Goal: Find specific page/section: Find specific page/section

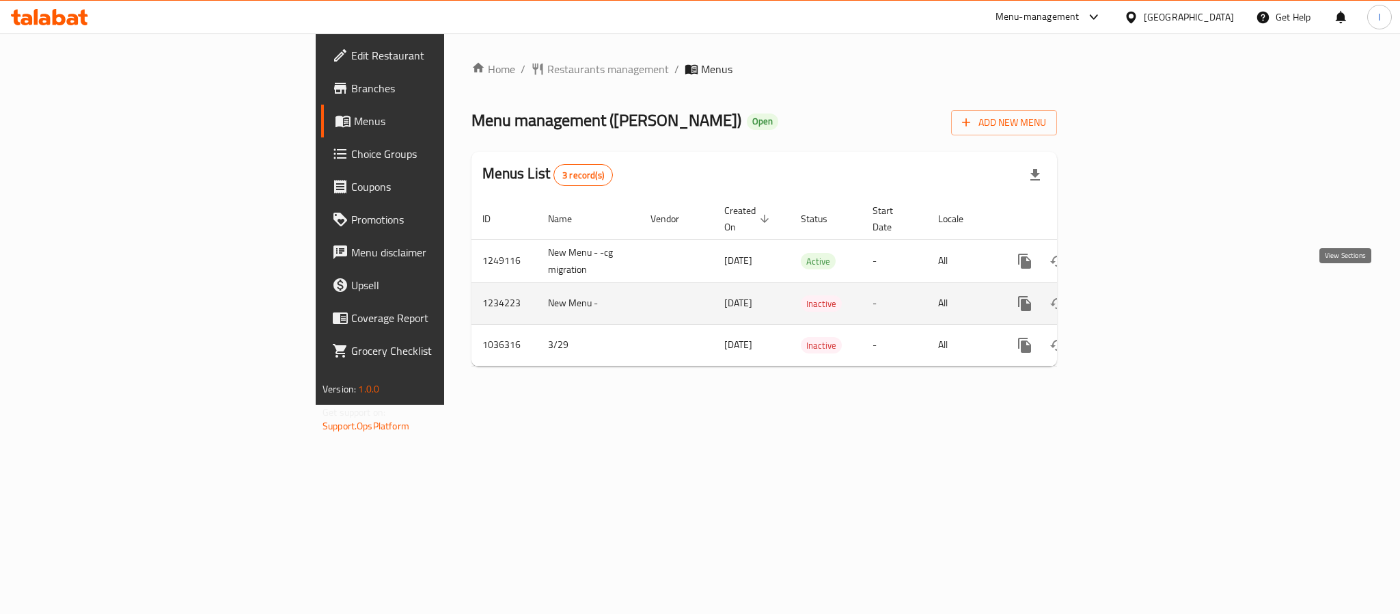
click at [1132, 295] on icon "enhanced table" at bounding box center [1123, 303] width 16 height 16
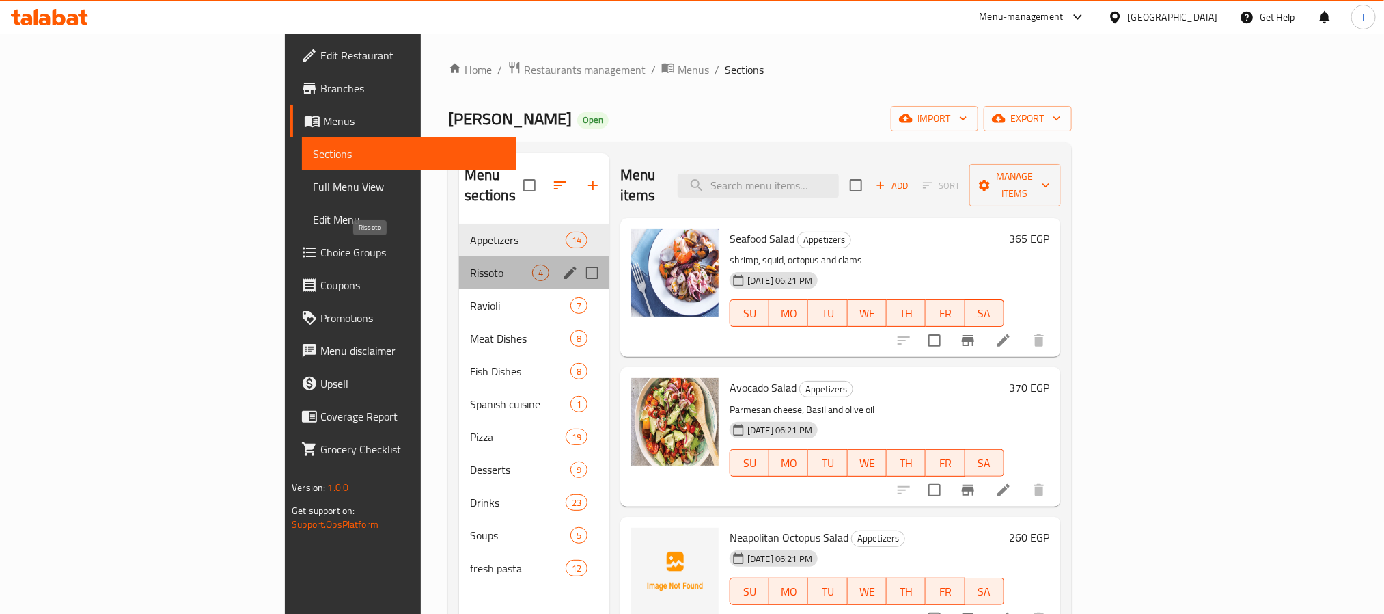
click at [470, 264] on span "Rissoto" at bounding box center [501, 272] width 62 height 16
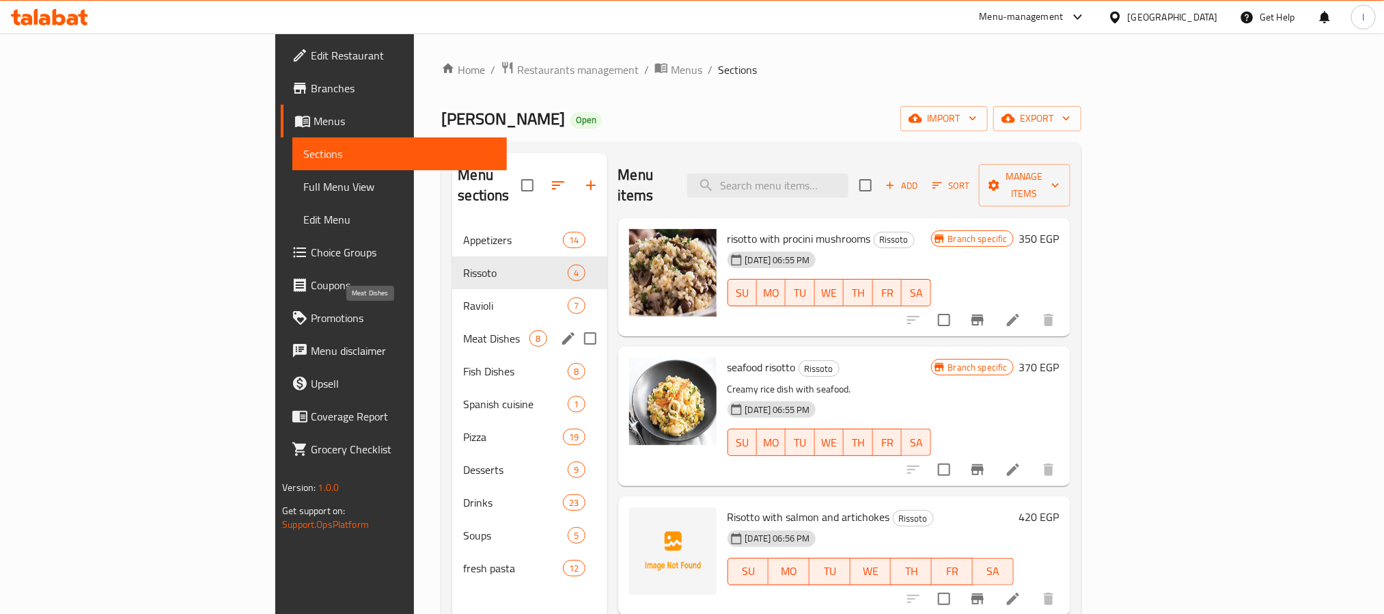
click at [463, 330] on span "Meat Dishes" at bounding box center [496, 338] width 66 height 16
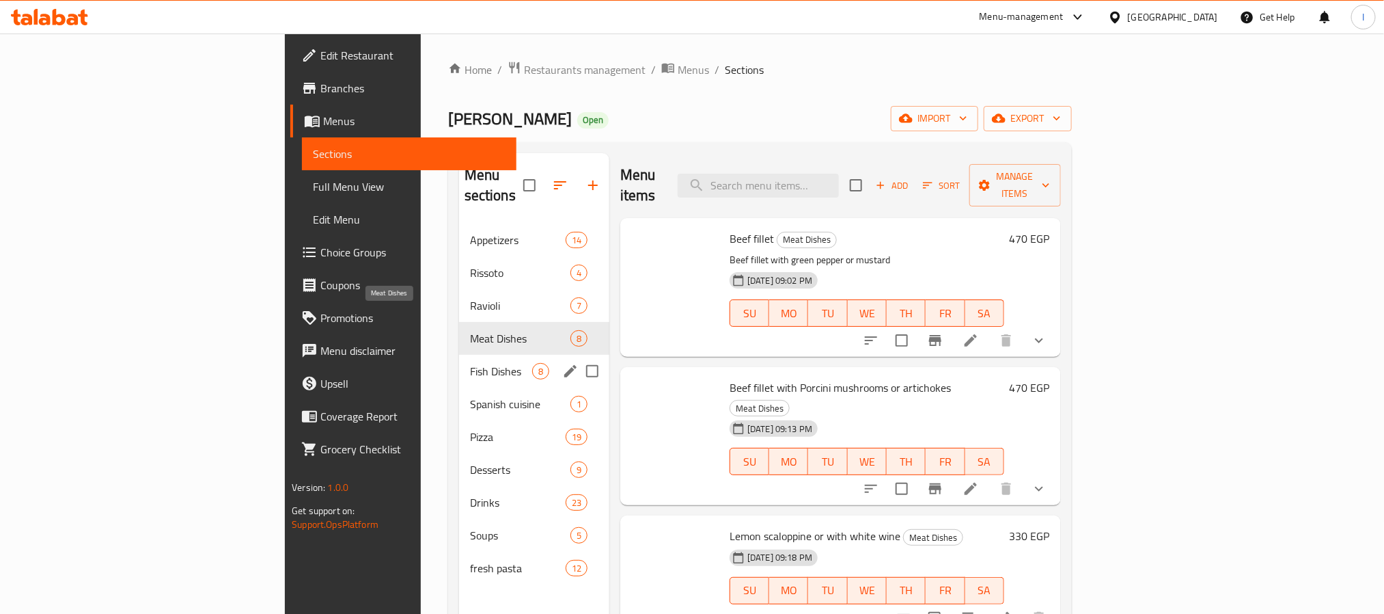
click at [459, 355] on div "Fish Dishes 8" at bounding box center [534, 371] width 150 height 33
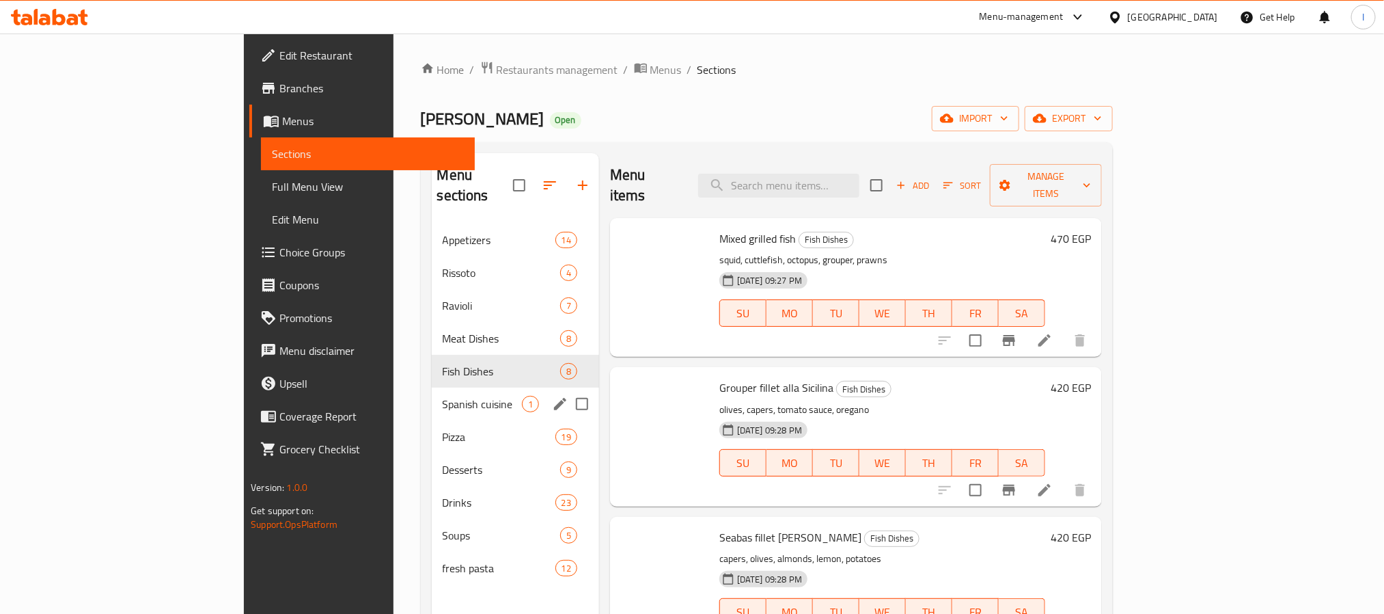
click at [443, 396] on span "Spanish cuisine" at bounding box center [482, 404] width 79 height 16
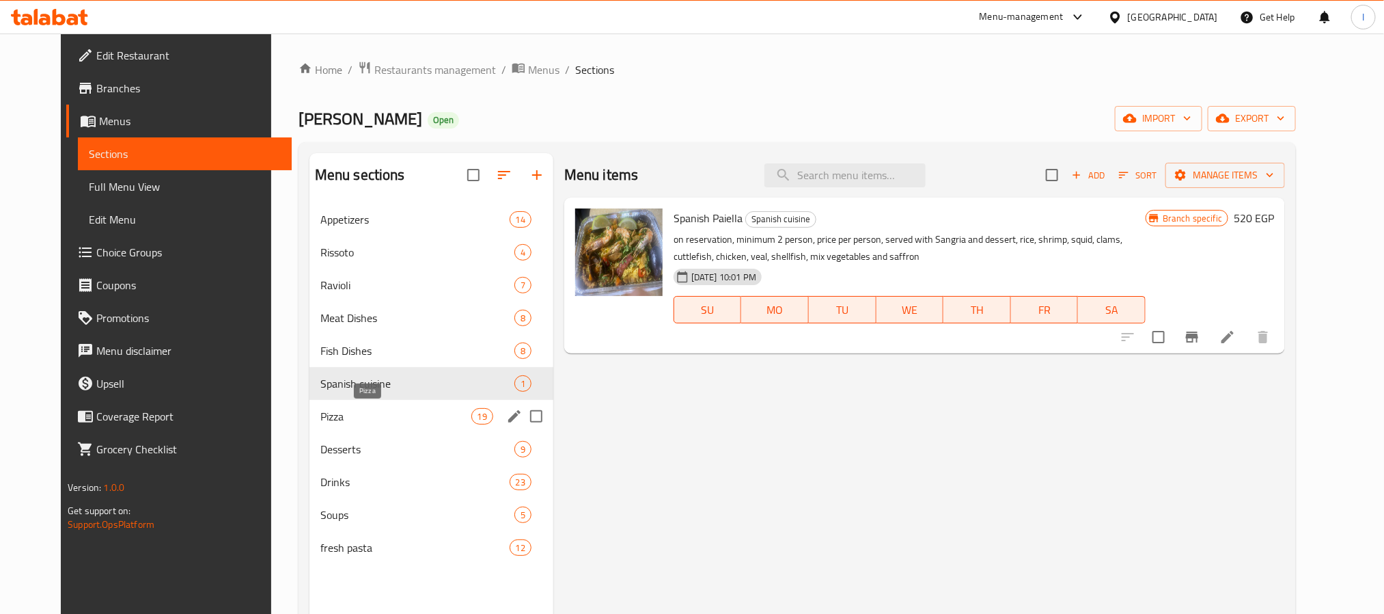
click at [357, 413] on span "Pizza" at bounding box center [395, 416] width 151 height 16
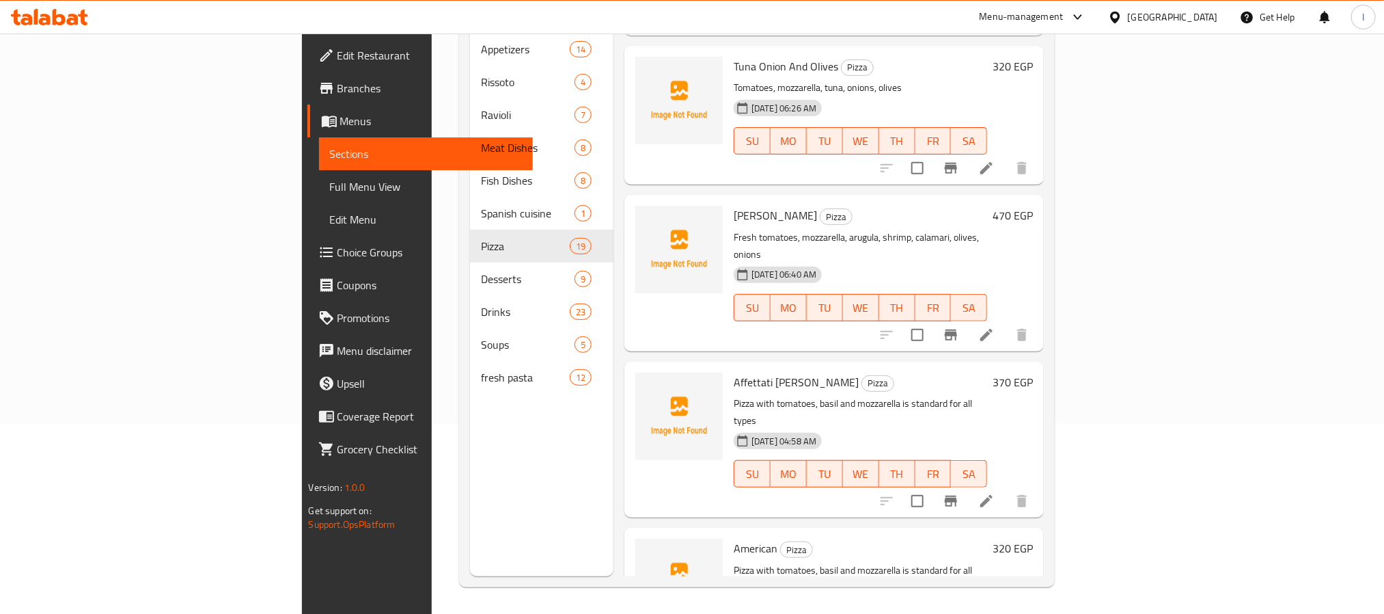
scroll to position [191, 0]
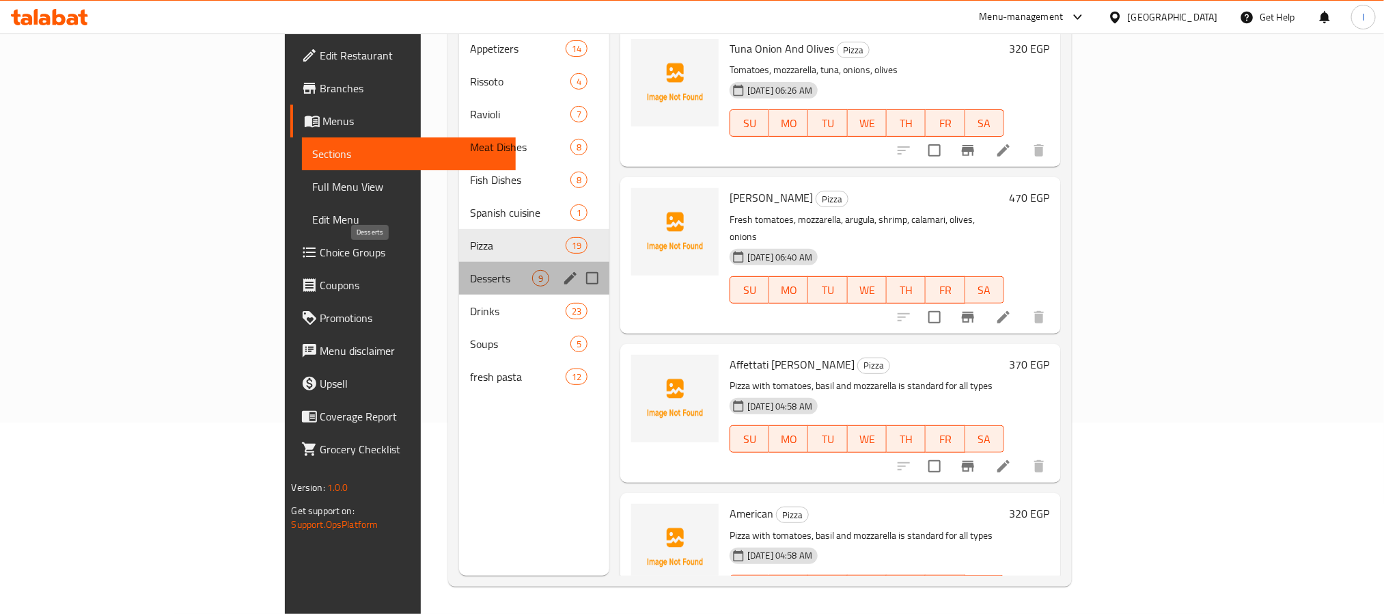
click at [470, 270] on span "Desserts" at bounding box center [501, 278] width 62 height 16
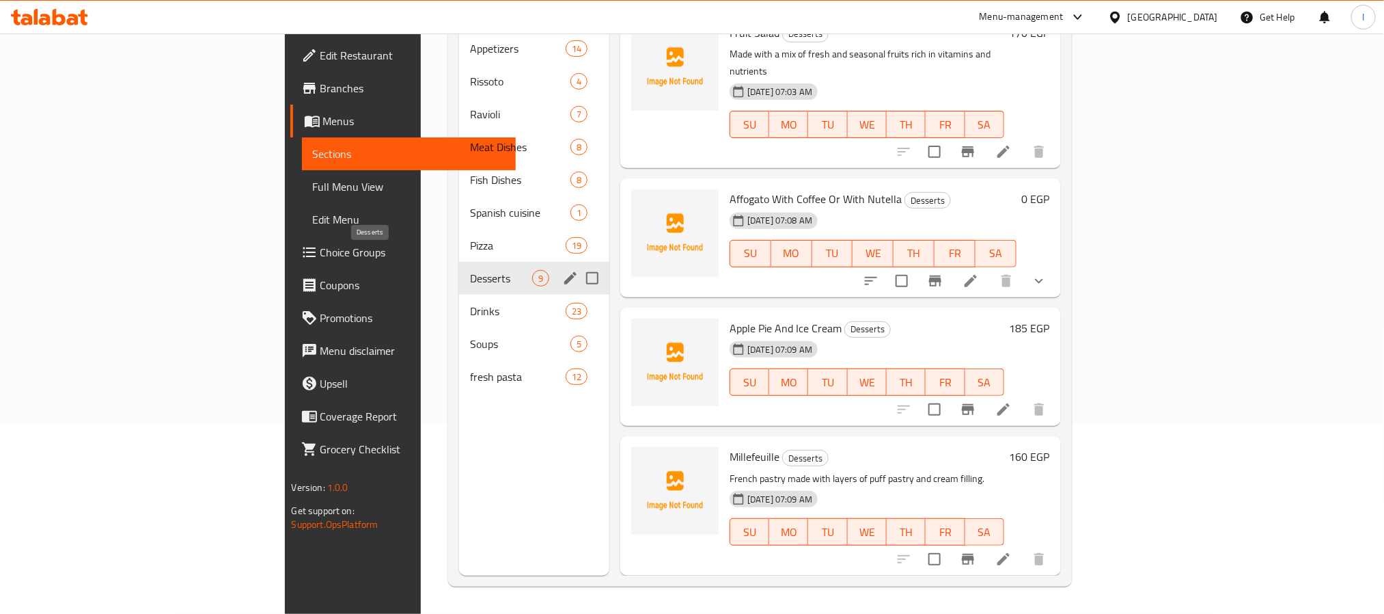
scroll to position [640, 0]
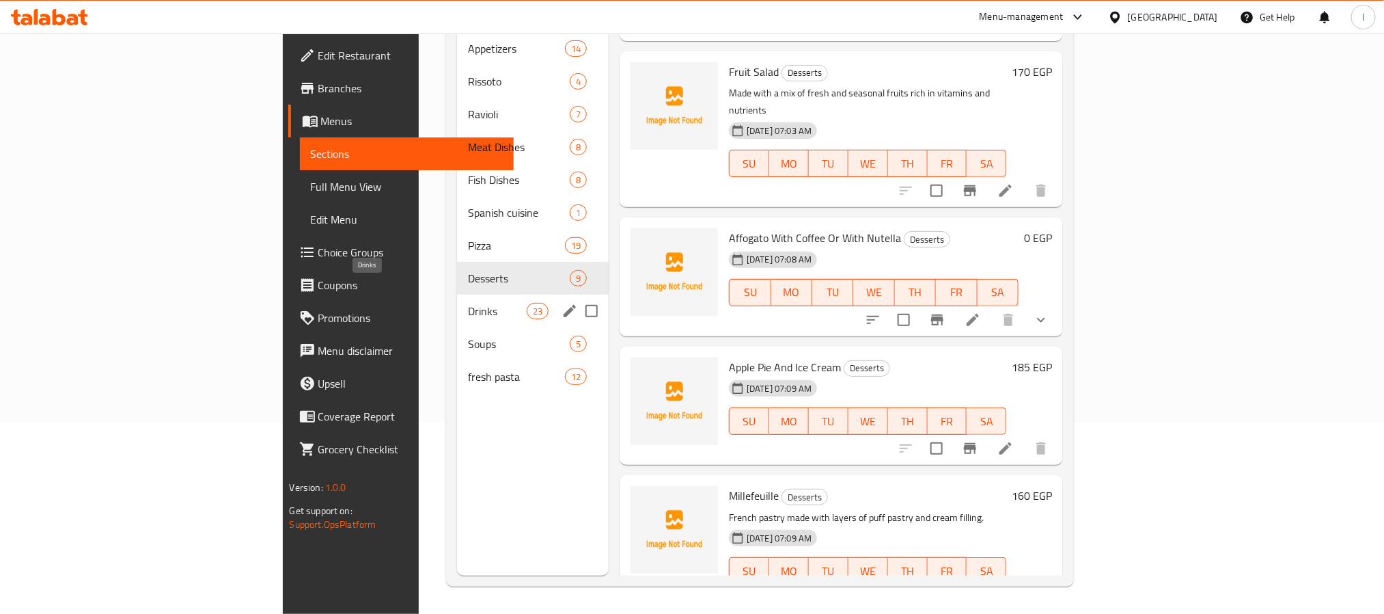
click at [468, 303] on span "Drinks" at bounding box center [497, 311] width 58 height 16
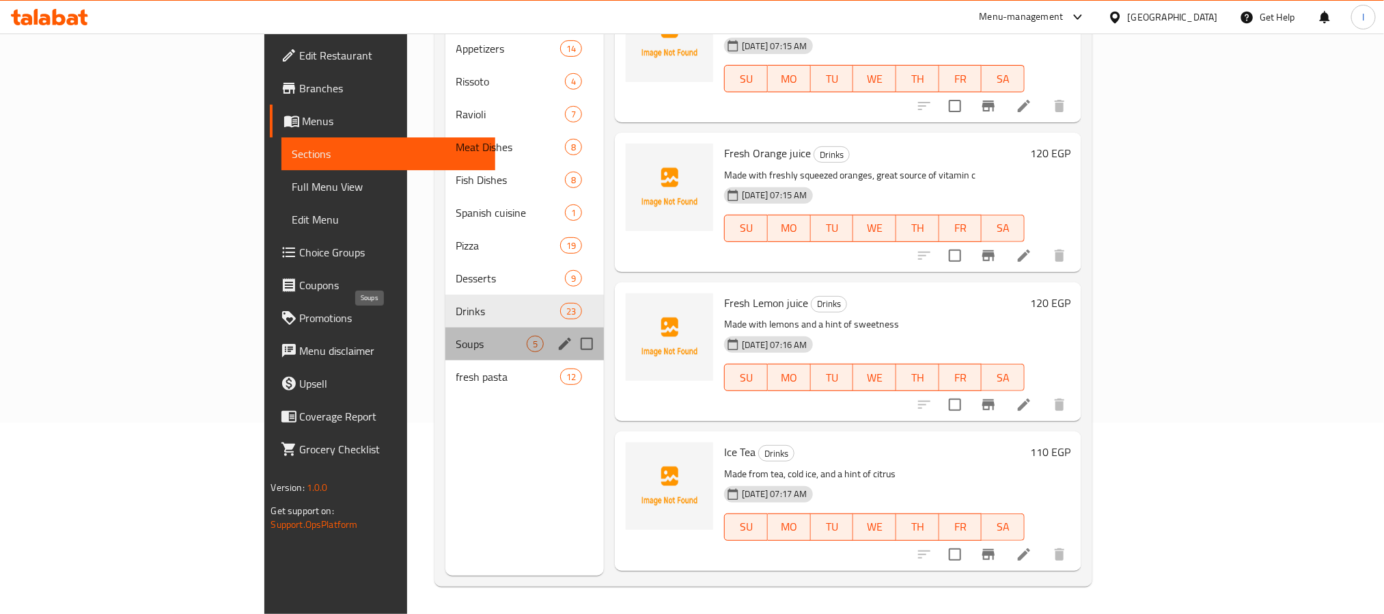
click at [456, 336] on span "Soups" at bounding box center [491, 344] width 71 height 16
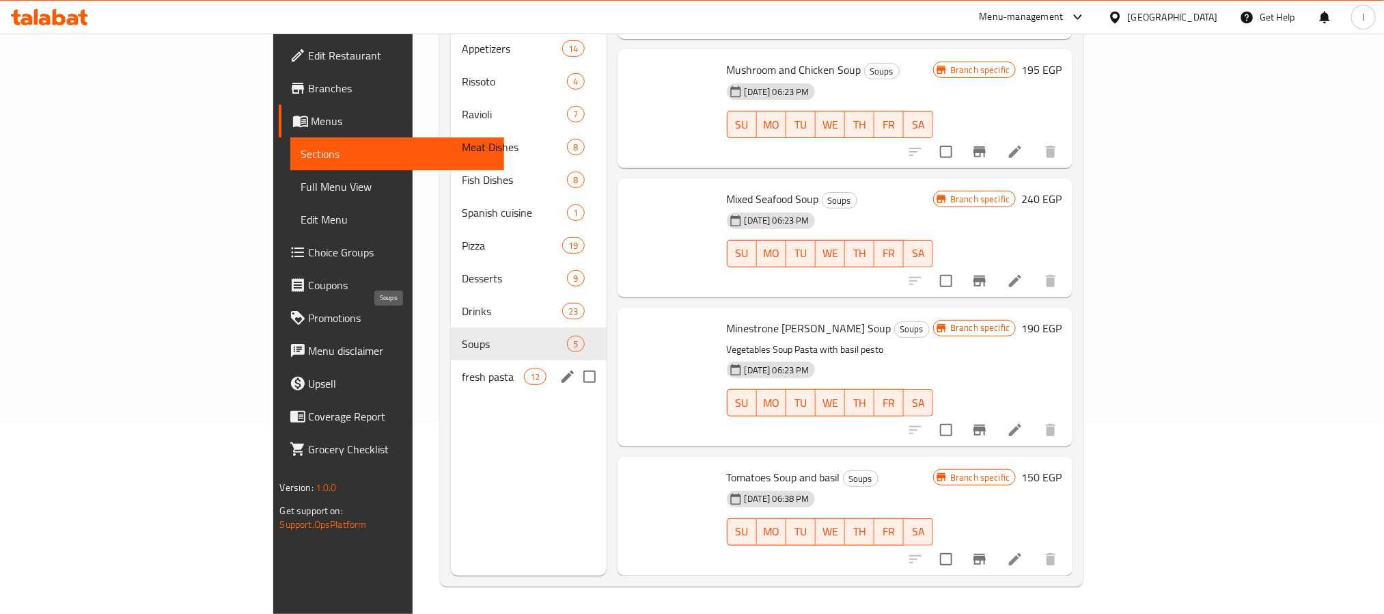
scroll to position [85, 0]
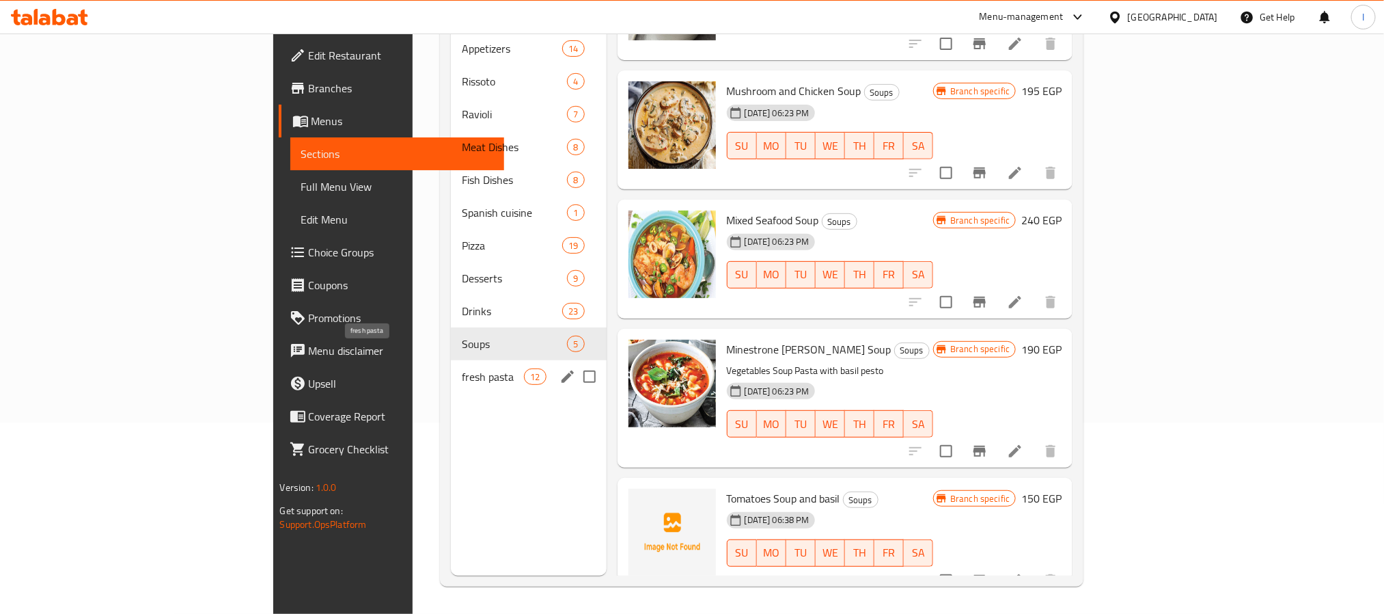
click at [462, 368] on span "fresh pasta" at bounding box center [493, 376] width 62 height 16
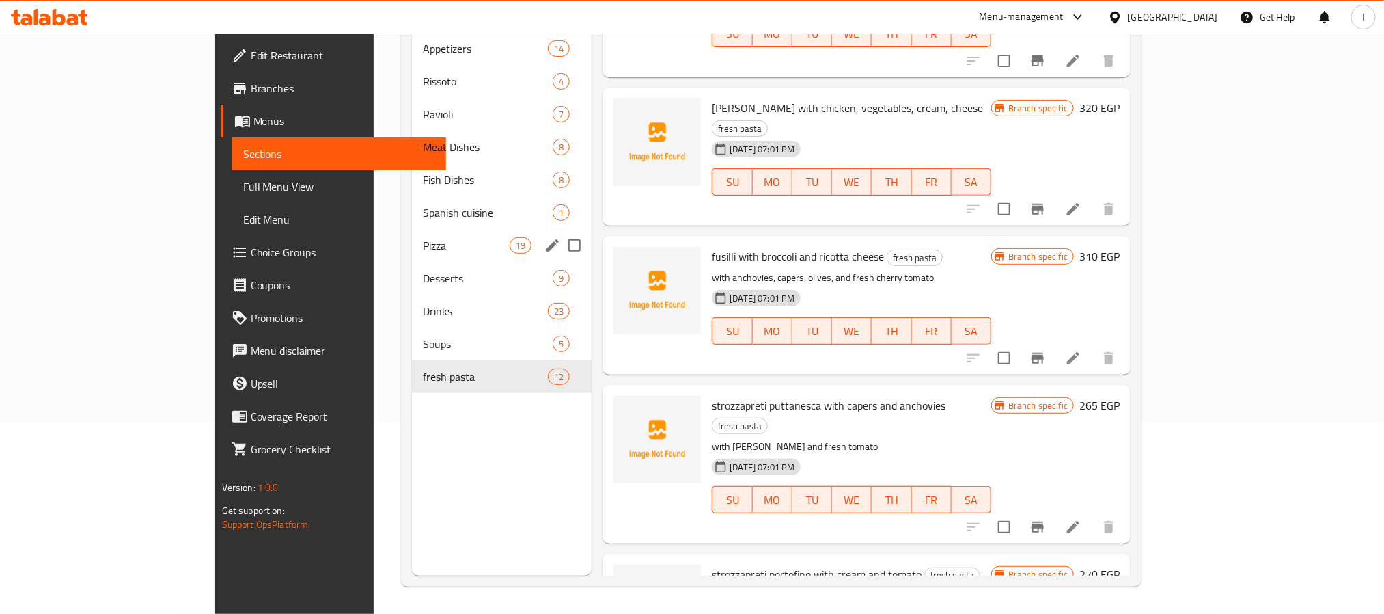
click at [423, 237] on span "Pizza" at bounding box center [466, 245] width 87 height 16
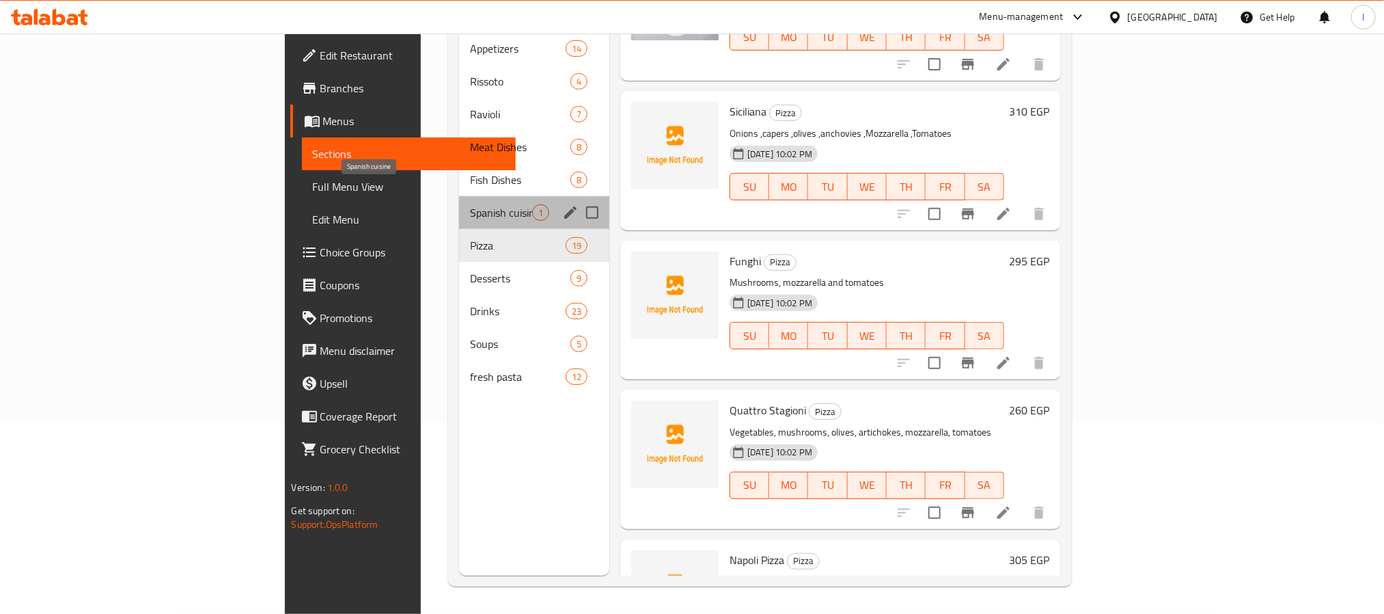
click at [470, 204] on span "Spanish cuisine" at bounding box center [501, 212] width 62 height 16
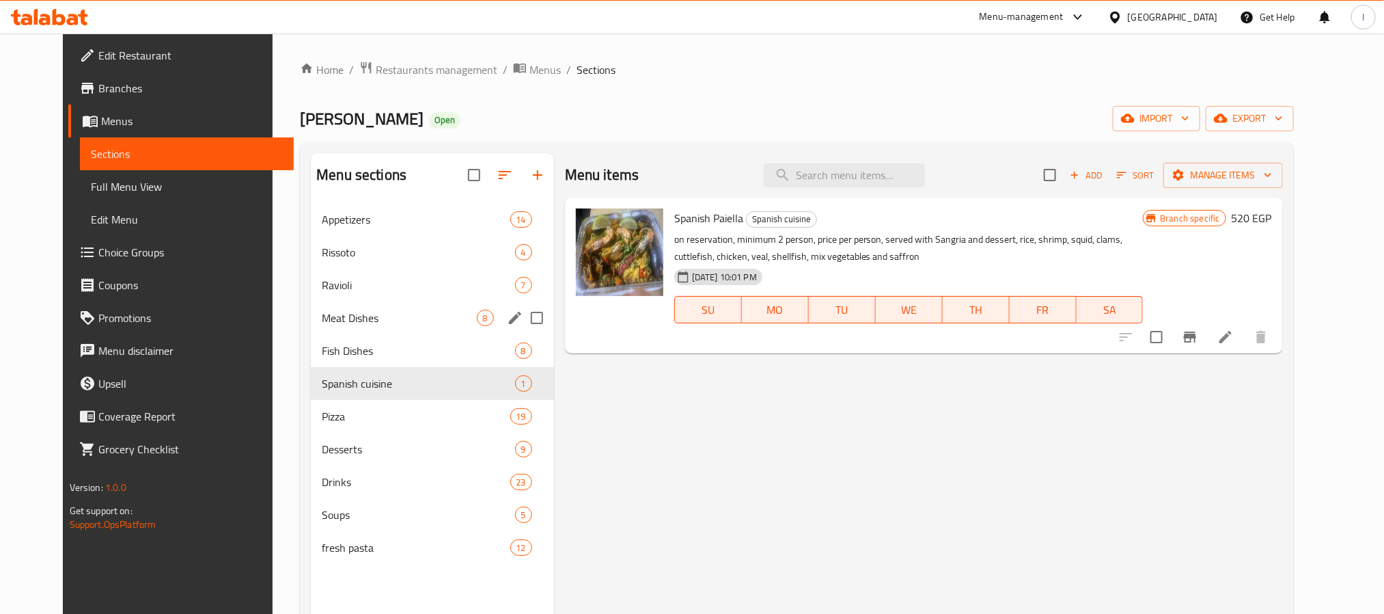
click at [331, 338] on div "Fish Dishes 8" at bounding box center [432, 350] width 243 height 33
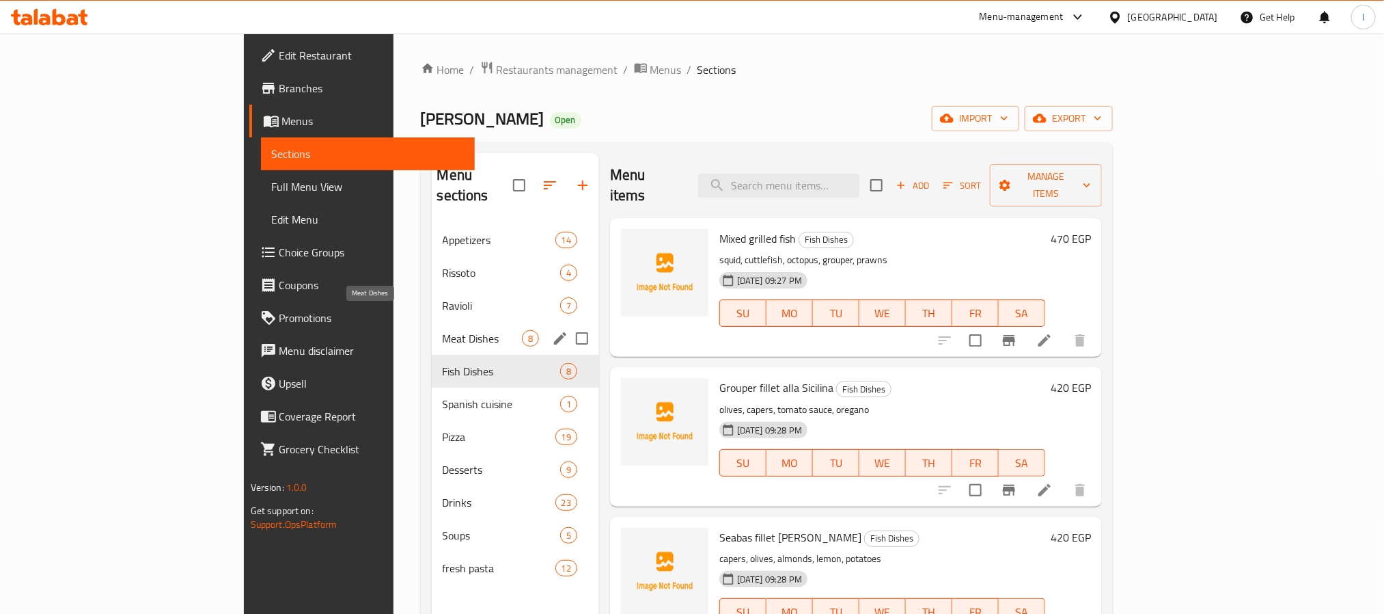
click at [443, 330] on span "Meat Dishes" at bounding box center [482, 338] width 79 height 16
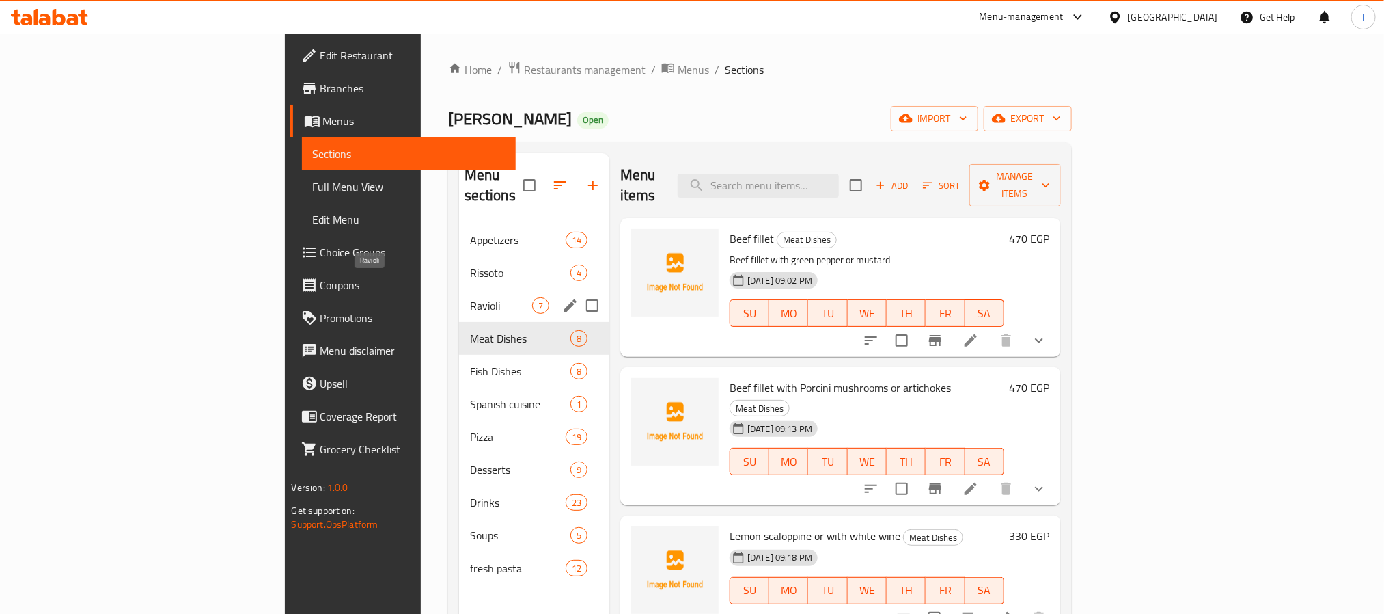
click at [470, 297] on span "Ravioli" at bounding box center [501, 305] width 62 height 16
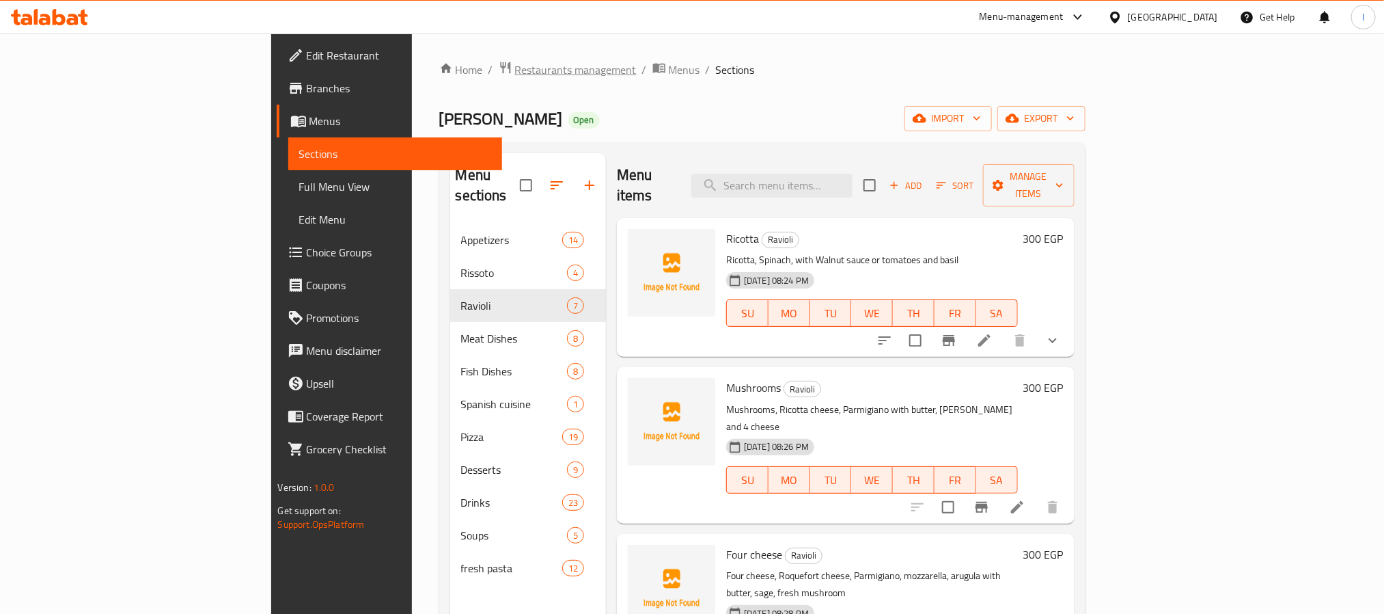
click at [515, 70] on span "Restaurants management" at bounding box center [576, 69] width 122 height 16
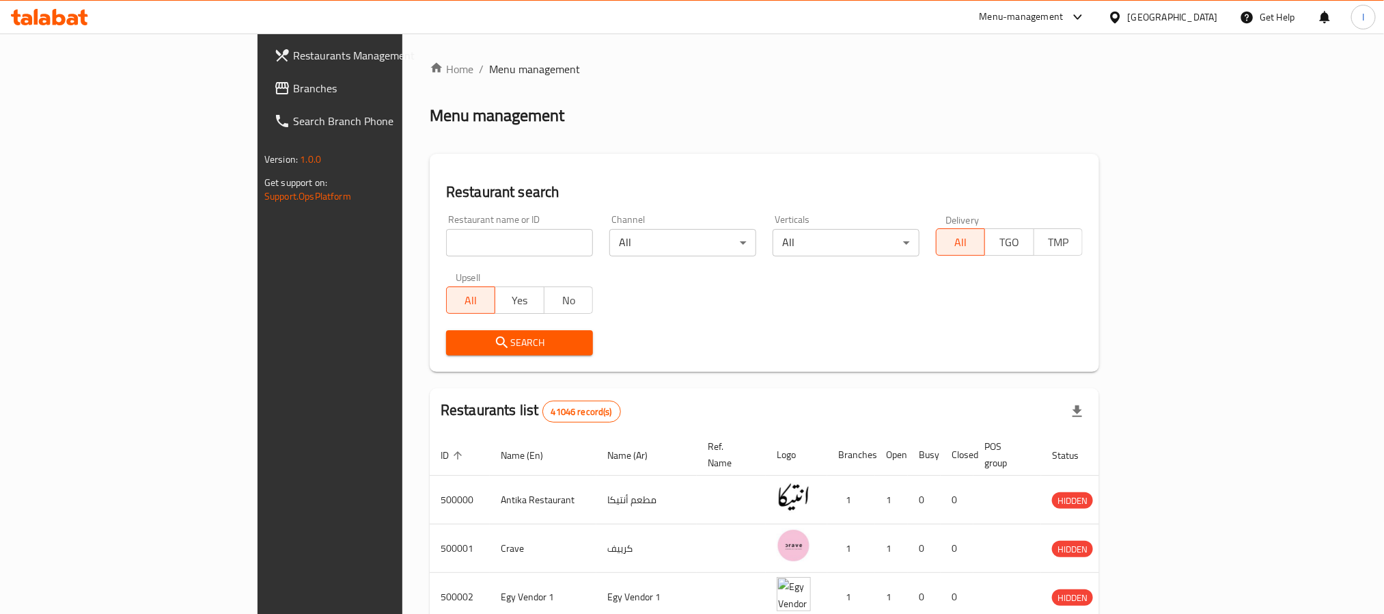
click at [638, 150] on div "Home / Menu management Menu management Restaurant search Restaurant name or ID …" at bounding box center [765, 512] width 670 height 902
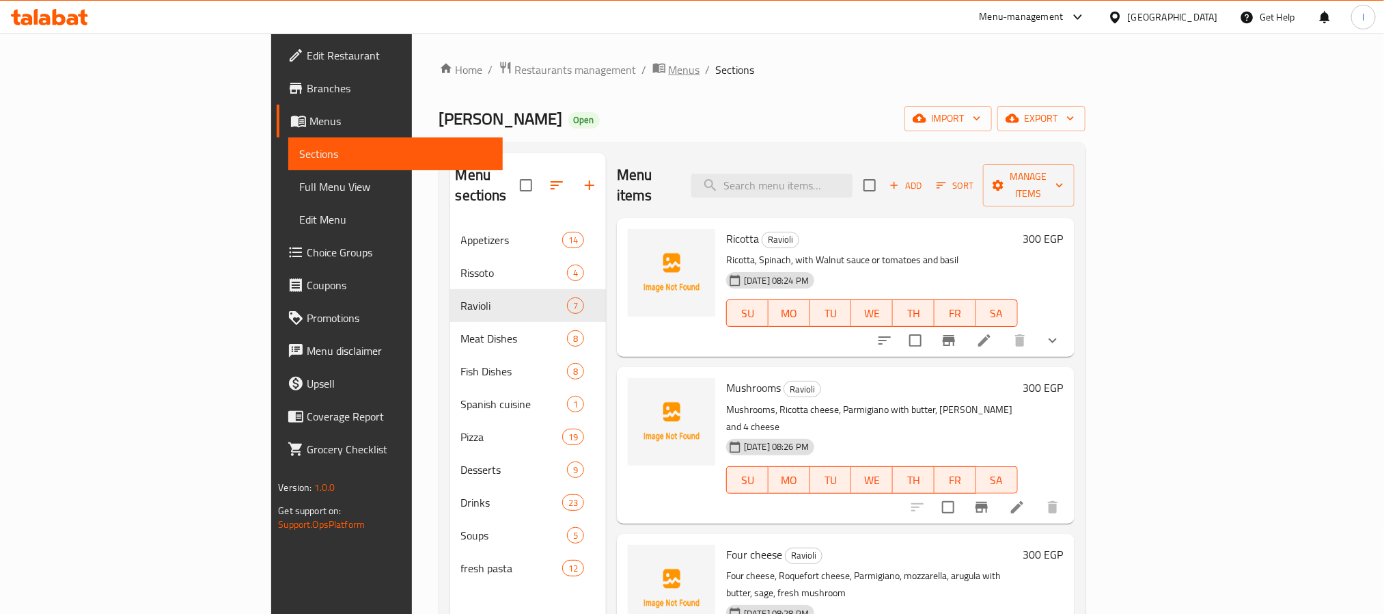
click at [653, 68] on icon "breadcrumb" at bounding box center [660, 68] width 14 height 14
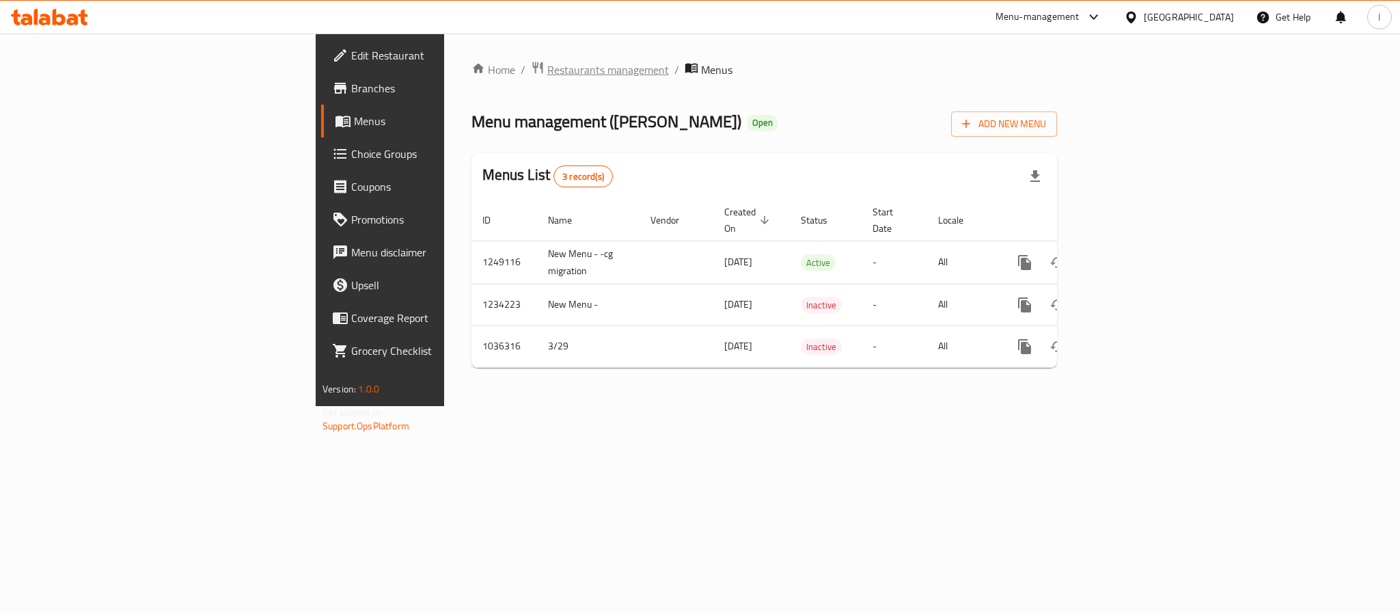
click at [547, 72] on span "Restaurants management" at bounding box center [608, 69] width 122 height 16
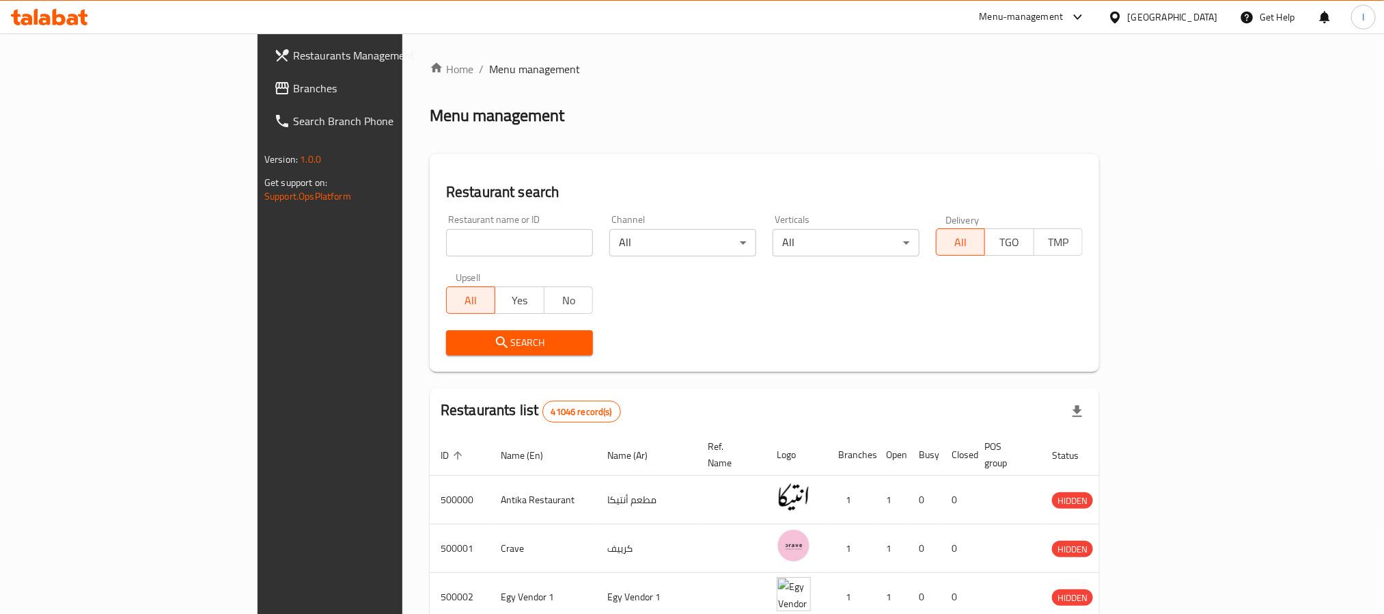
click at [446, 251] on input "search" at bounding box center [519, 242] width 147 height 27
paste input "764946"
type input "764946"
click button "Search" at bounding box center [519, 342] width 147 height 25
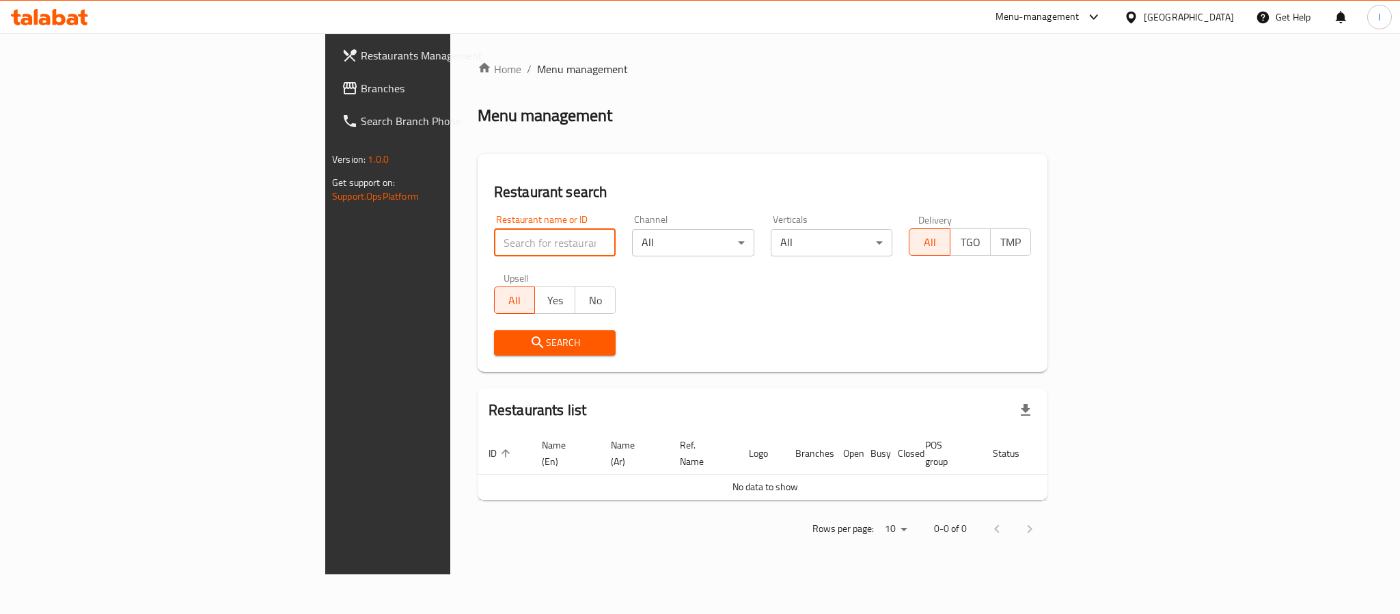
click at [579, 123] on div "Menu management" at bounding box center [763, 116] width 570 height 22
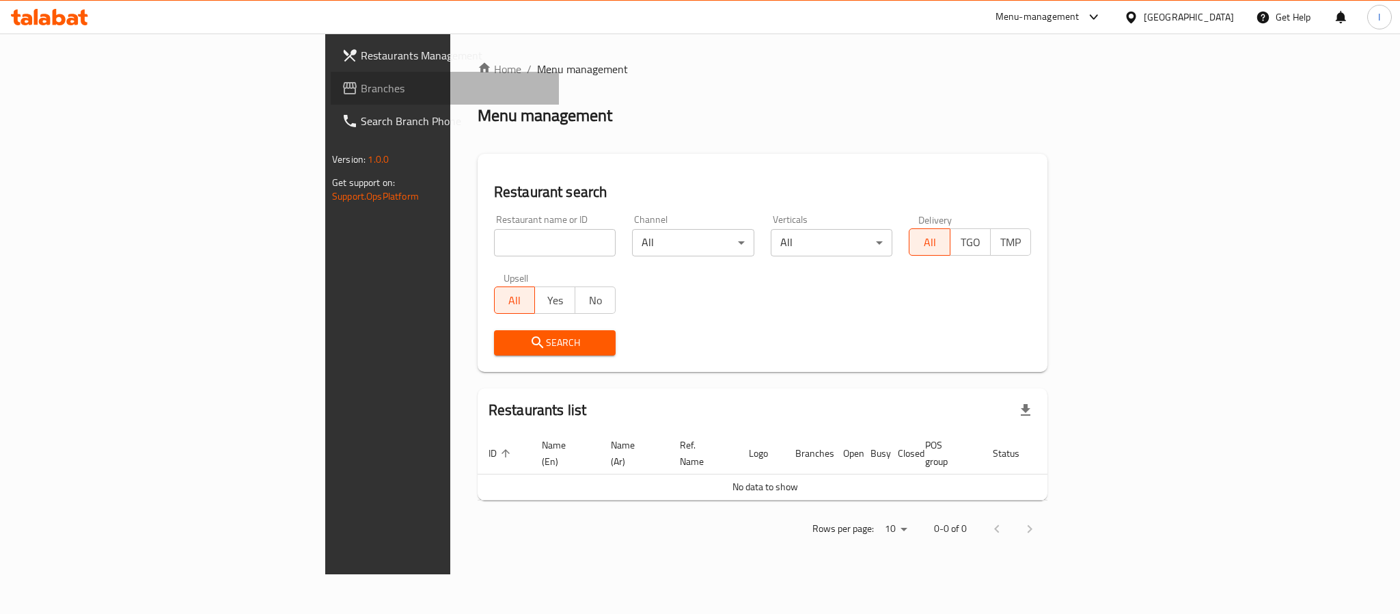
click at [361, 96] on span "Branches" at bounding box center [454, 88] width 187 height 16
